Goal: Information Seeking & Learning: Check status

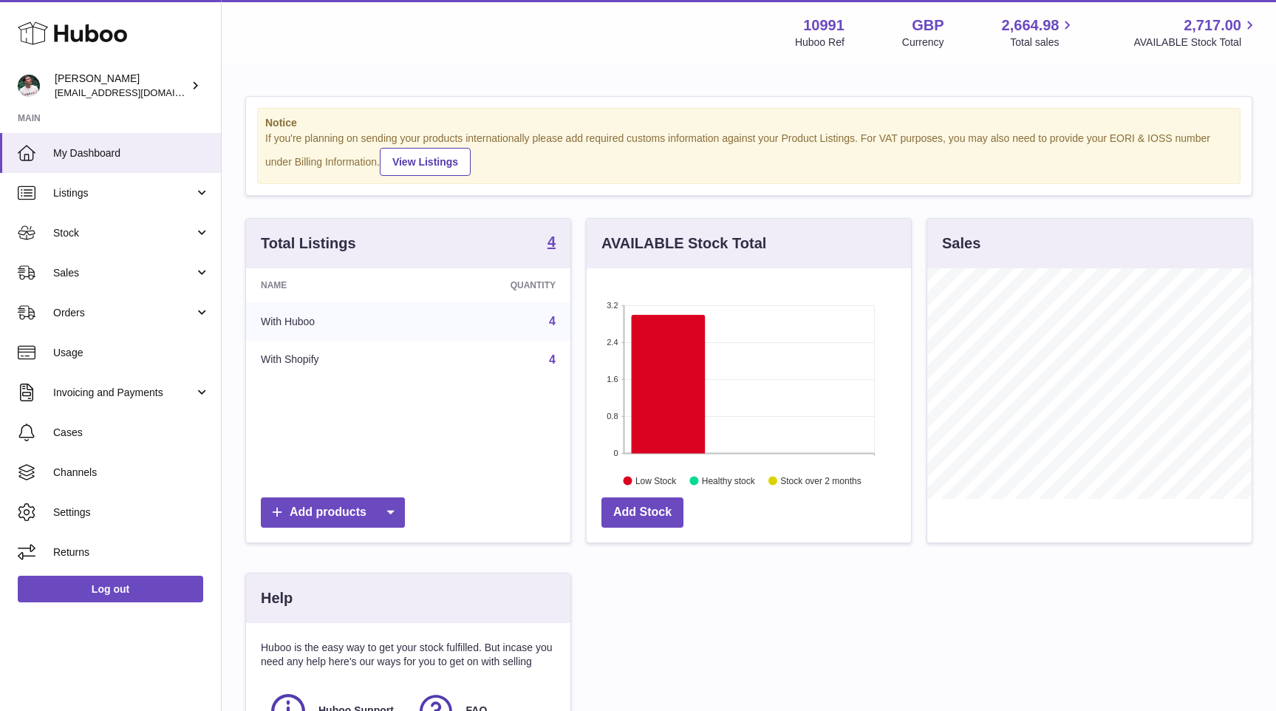
scroll to position [230, 324]
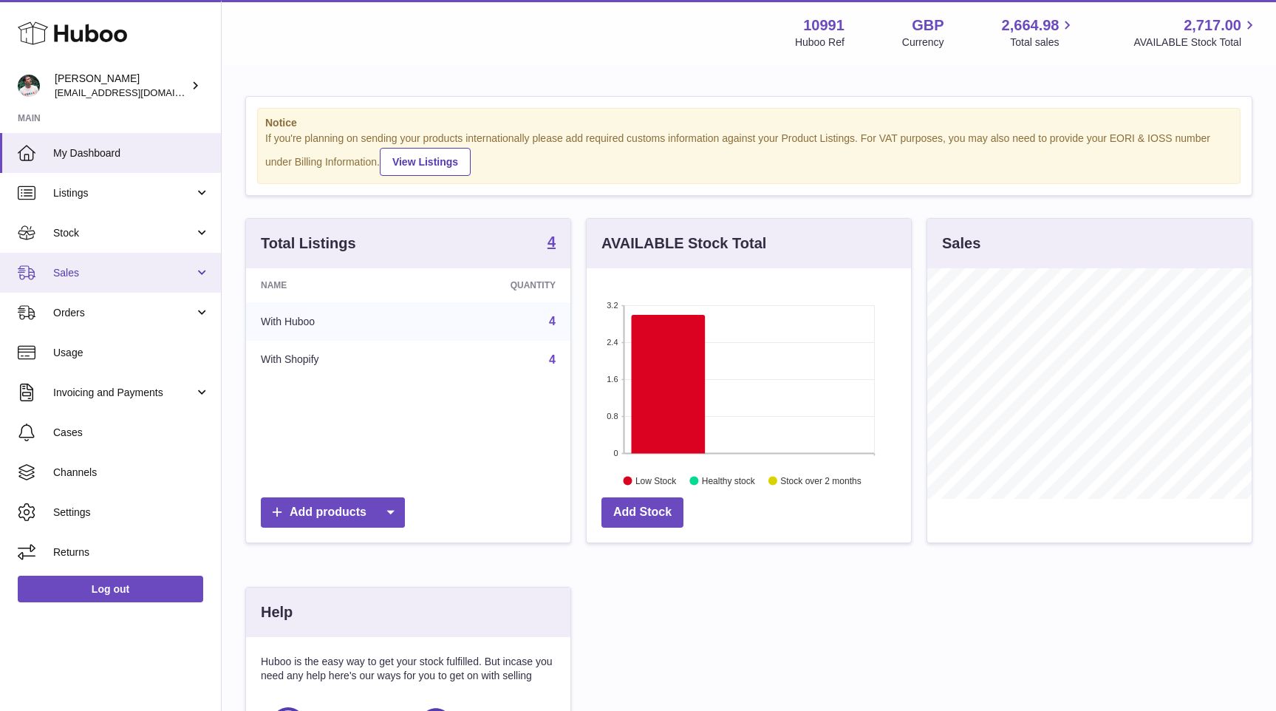
click at [133, 264] on link "Sales" at bounding box center [110, 273] width 221 height 40
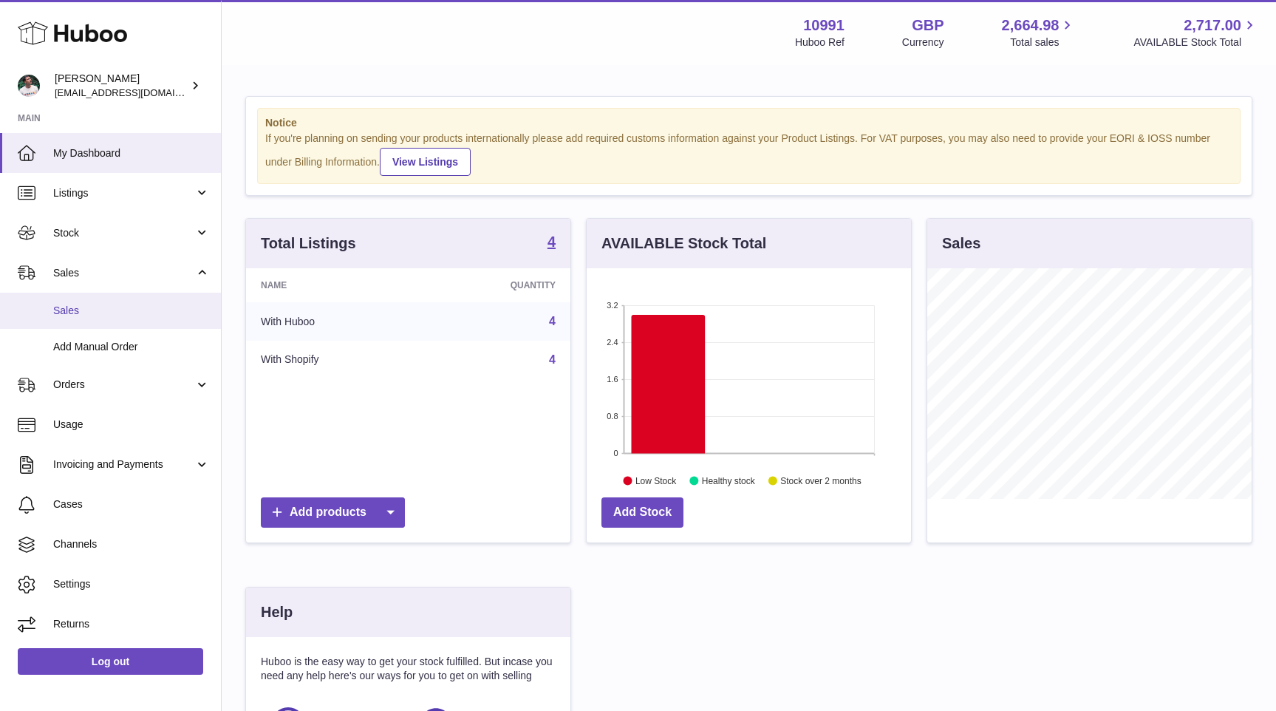
click at [129, 301] on link "Sales" at bounding box center [110, 310] width 221 height 36
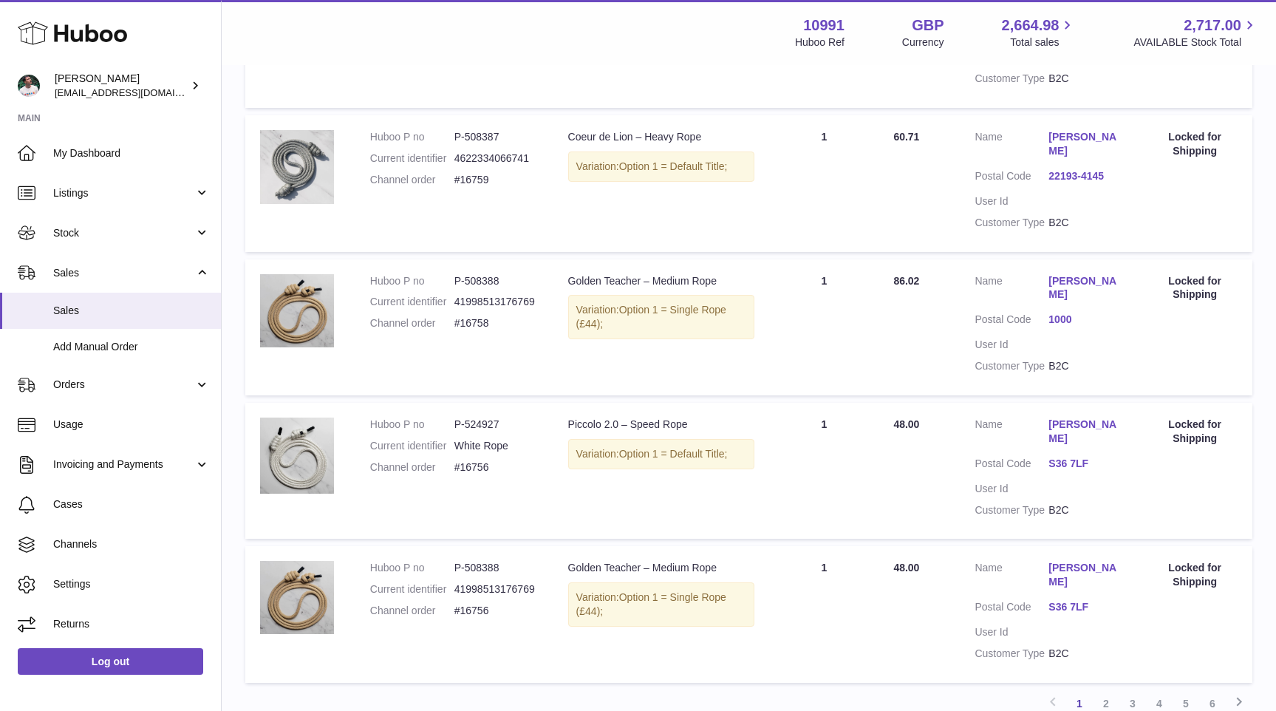
scroll to position [1126, 0]
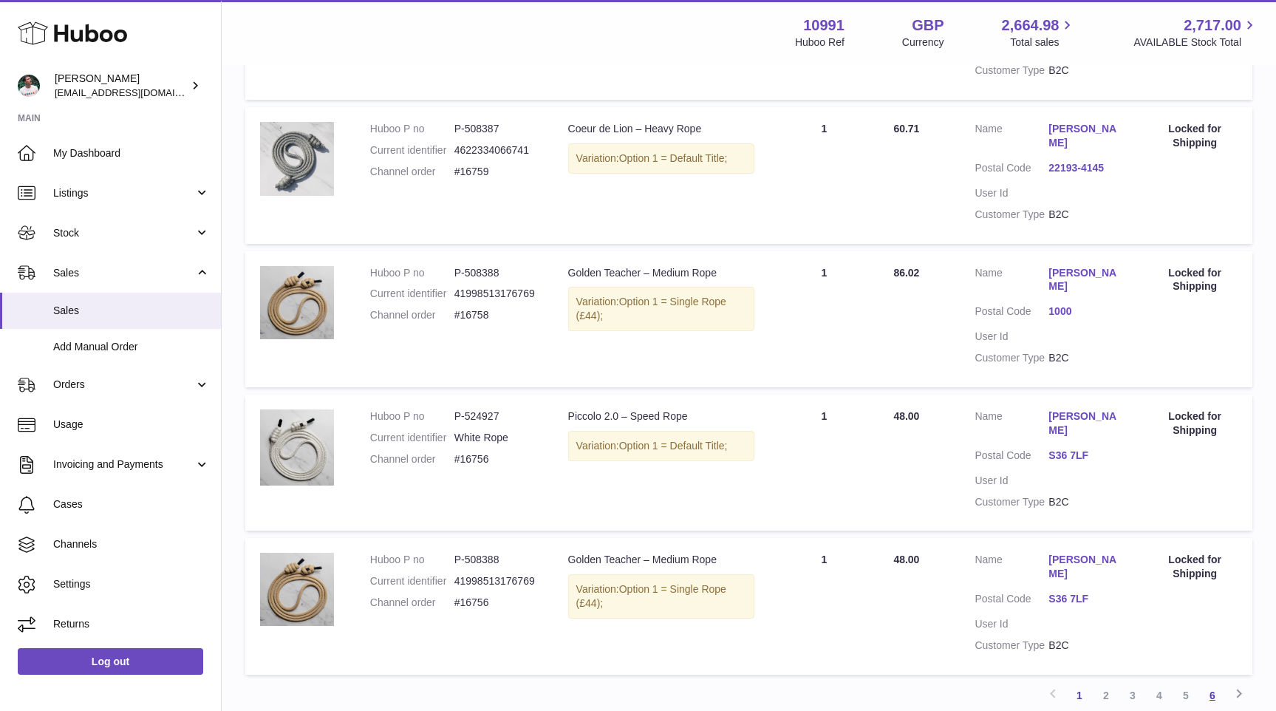
click at [1212, 682] on link "6" at bounding box center [1212, 695] width 27 height 27
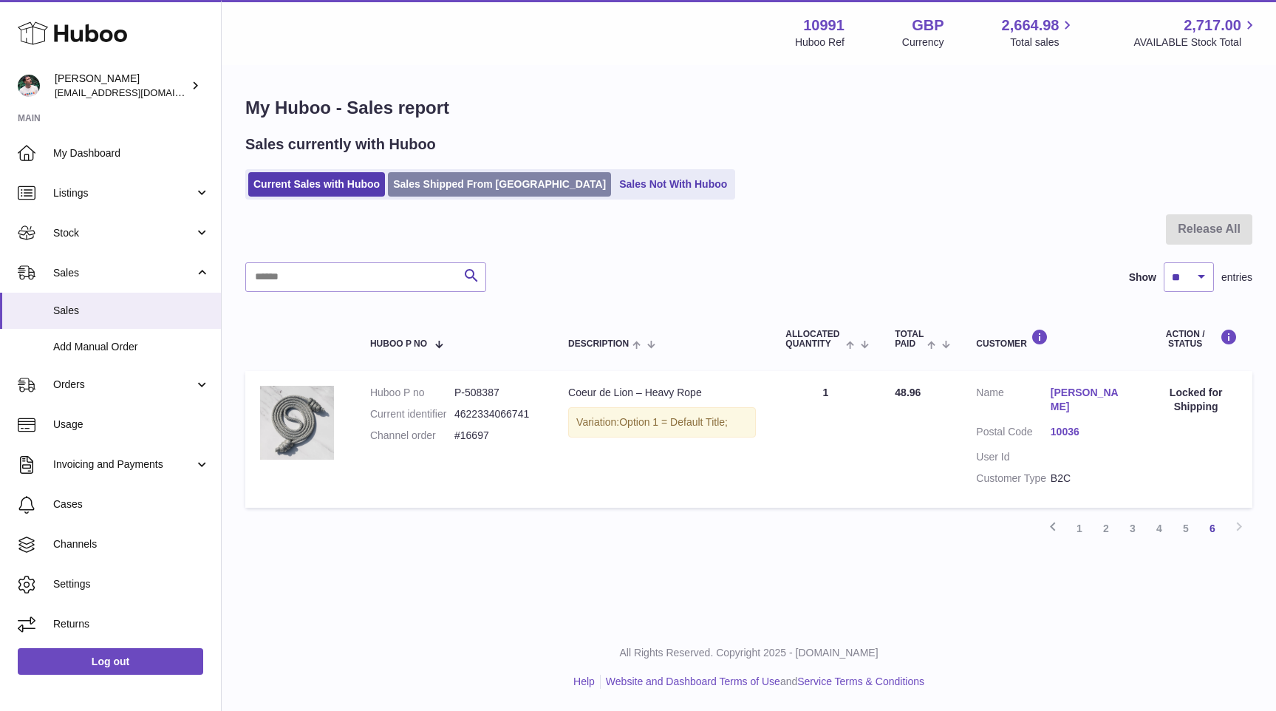
click at [481, 183] on link "Sales Shipped From Huboo" at bounding box center [499, 184] width 223 height 24
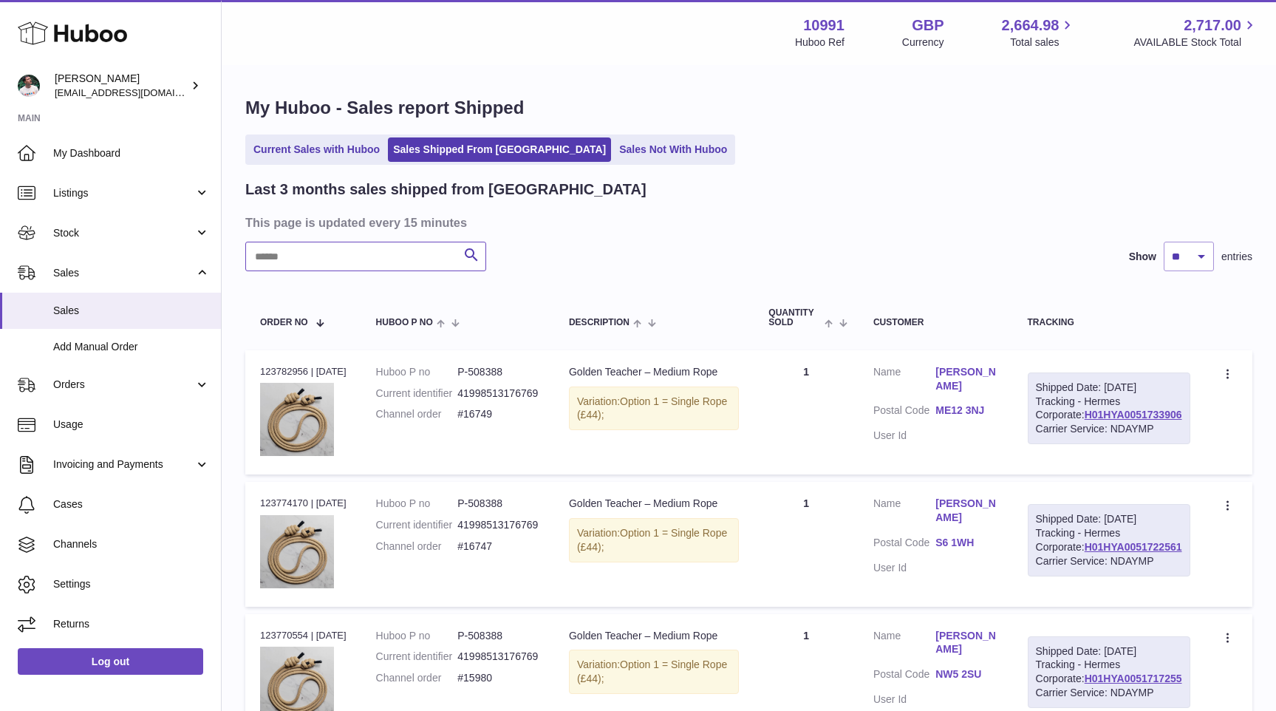
click at [348, 255] on input "text" at bounding box center [365, 257] width 241 height 30
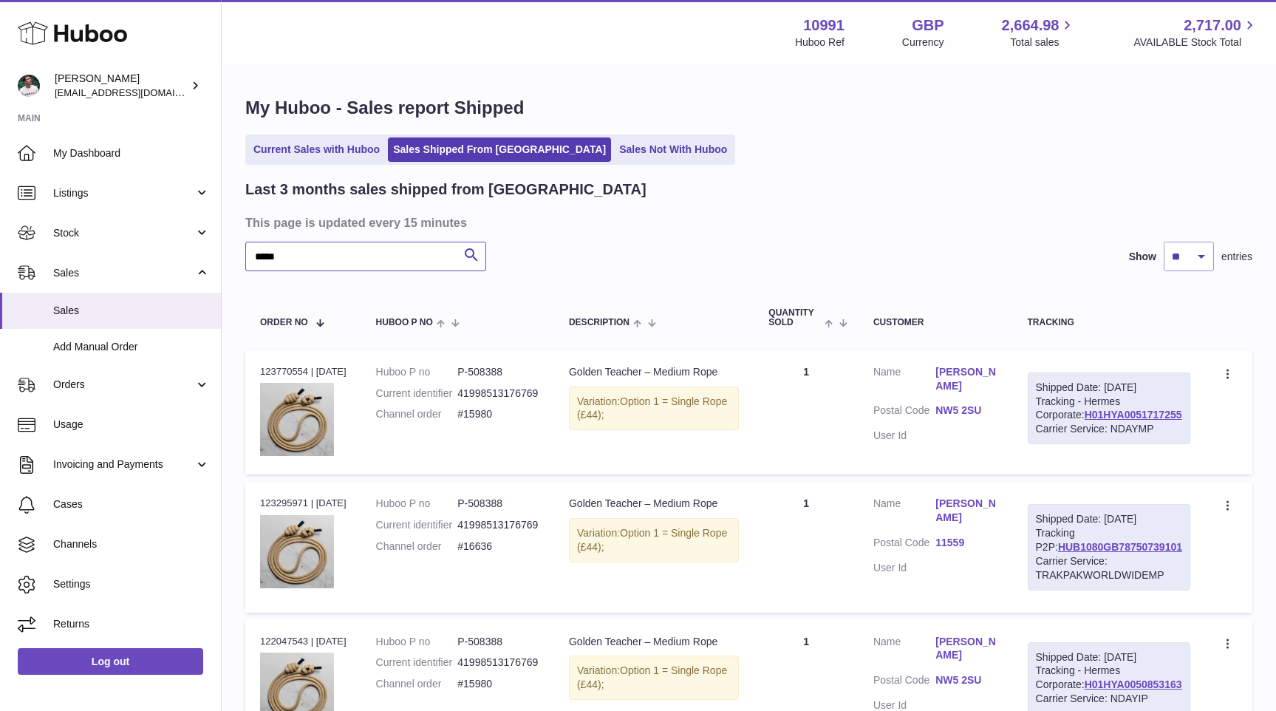
type input "*****"
